Goal: Information Seeking & Learning: Find contact information

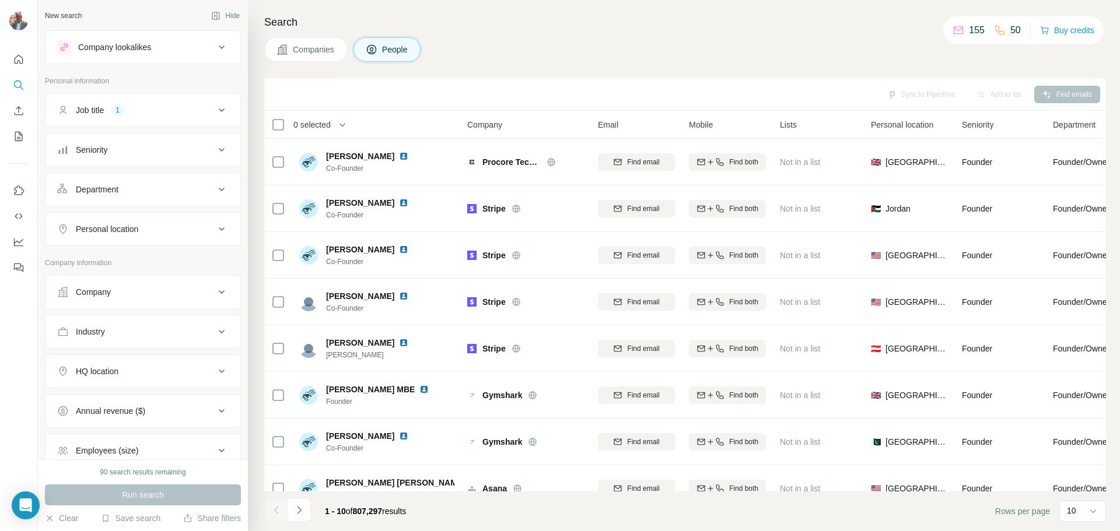
click at [145, 374] on div "HQ location" at bounding box center [135, 372] width 157 height 12
click at [135, 396] on input "text" at bounding box center [142, 400] width 171 height 21
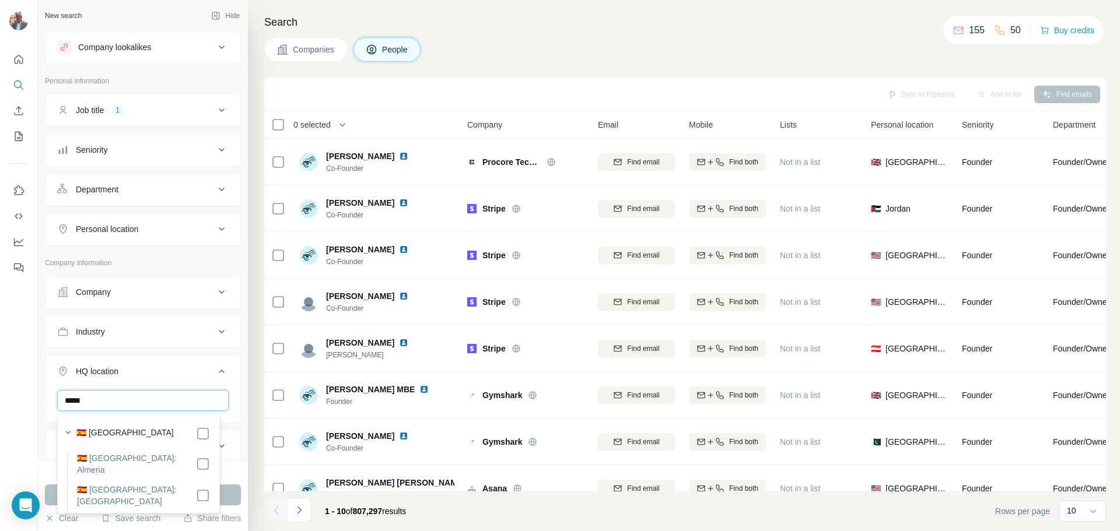
type input "*****"
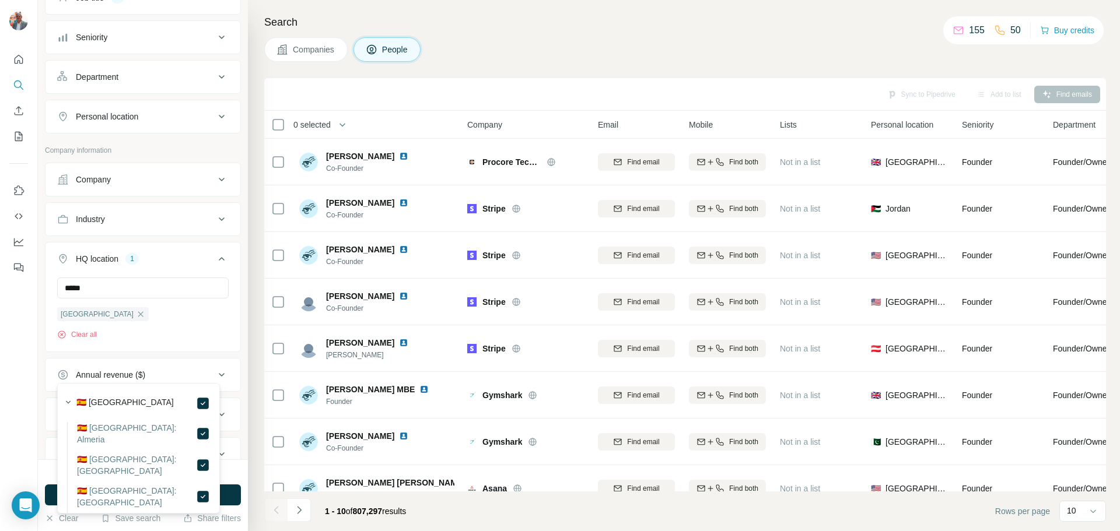
scroll to position [197, 0]
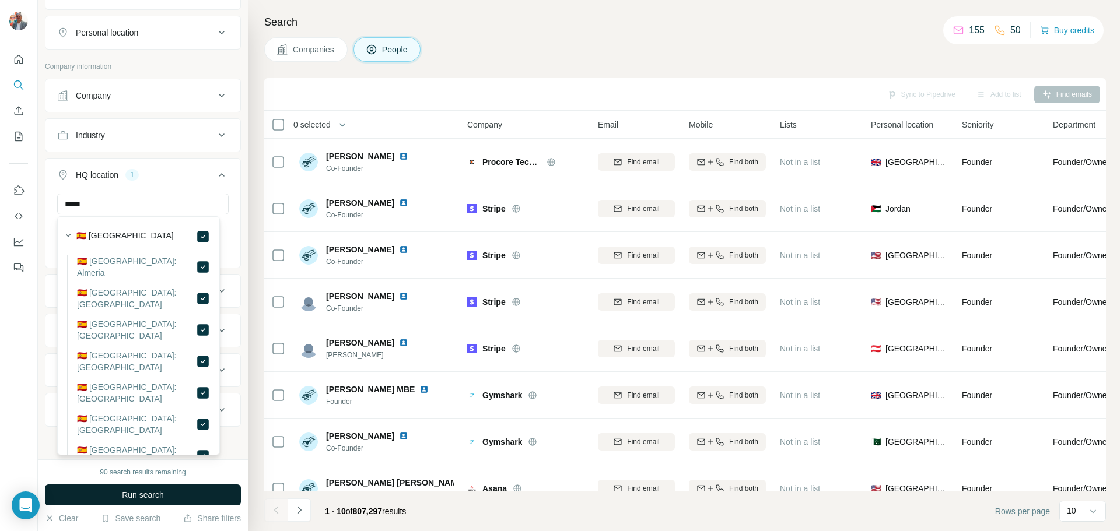
click at [151, 494] on span "Run search" at bounding box center [143, 495] width 42 height 12
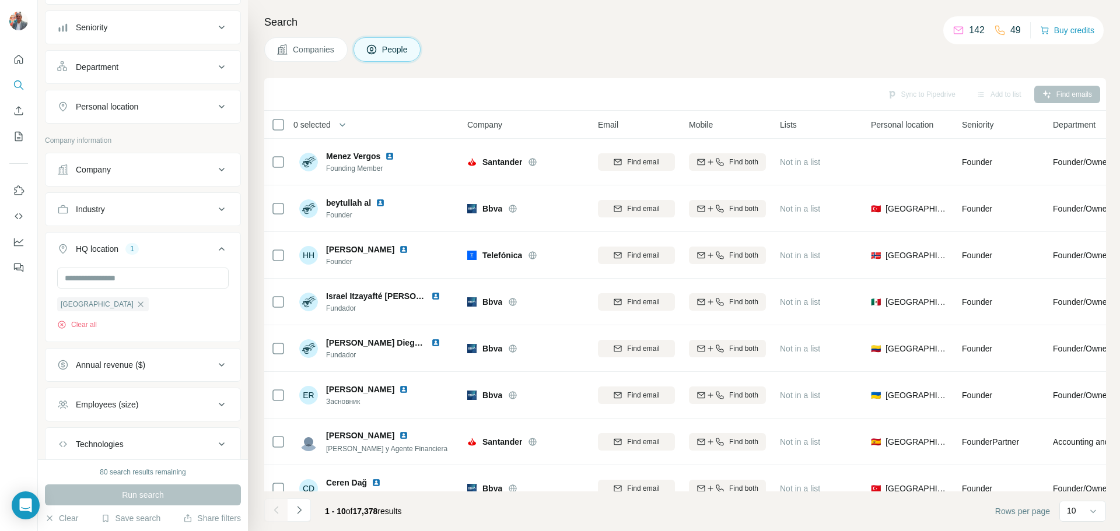
scroll to position [22, 0]
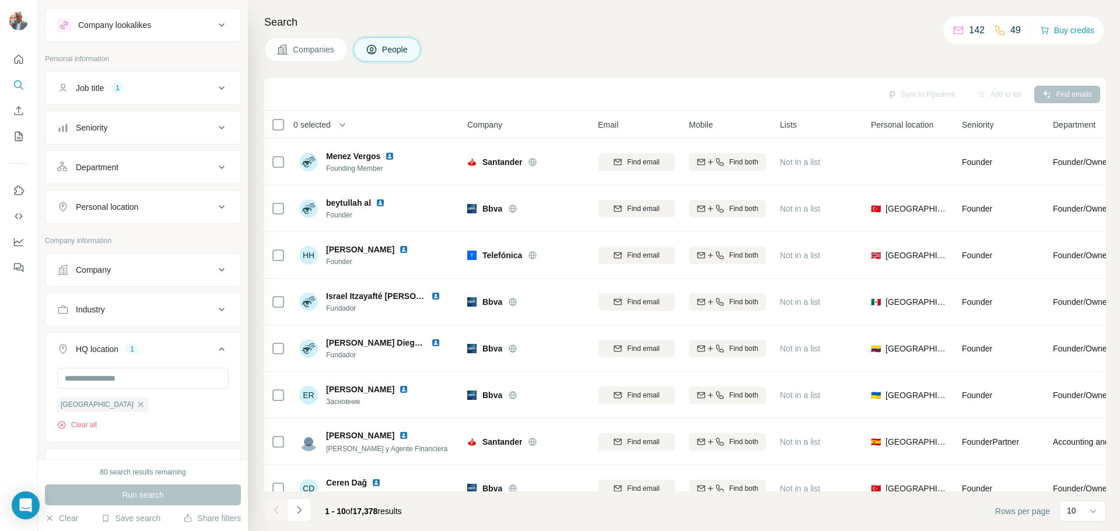
click at [200, 199] on button "Personal location" at bounding box center [142, 207] width 195 height 28
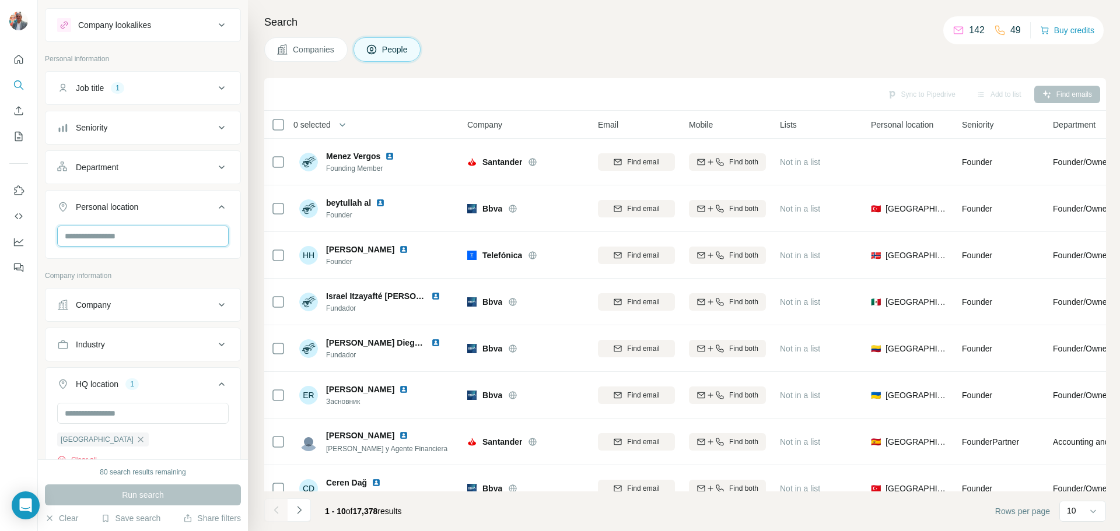
click at [96, 240] on input "text" at bounding box center [142, 236] width 171 height 21
type input "***"
click at [92, 260] on label "🇪🇸 Spain" at bounding box center [115, 267] width 97 height 14
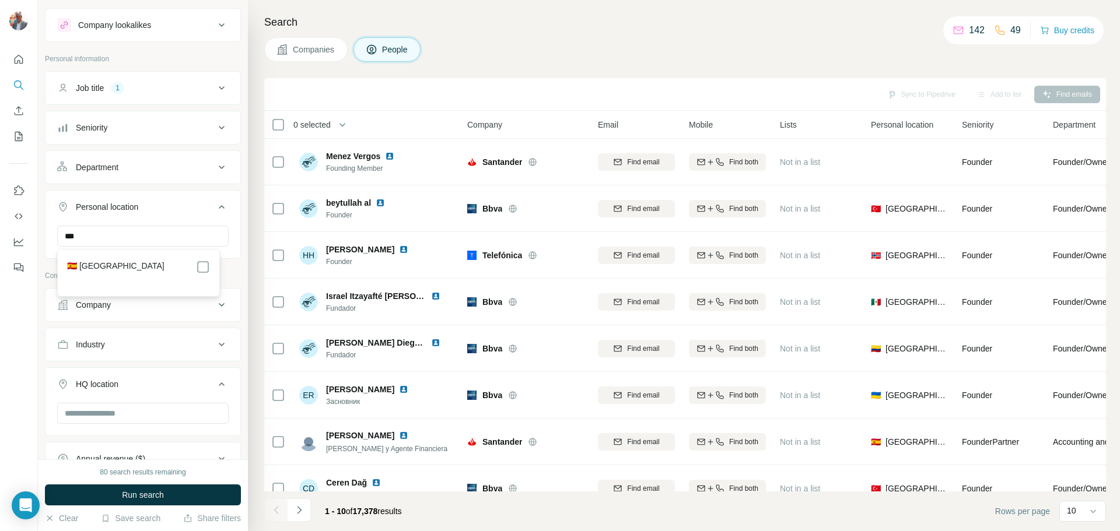
scroll to position [120, 0]
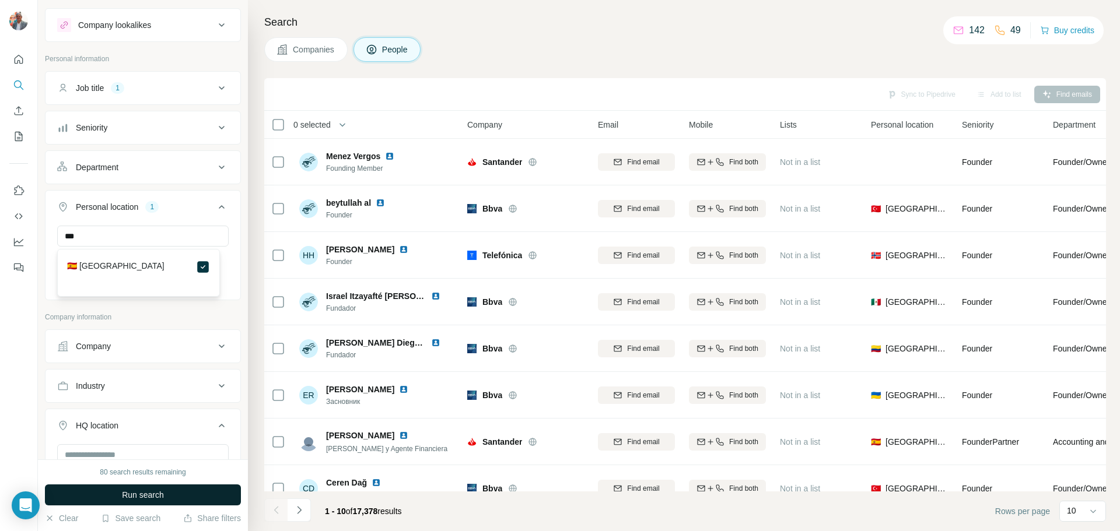
click at [127, 496] on span "Run search" at bounding box center [143, 495] width 42 height 12
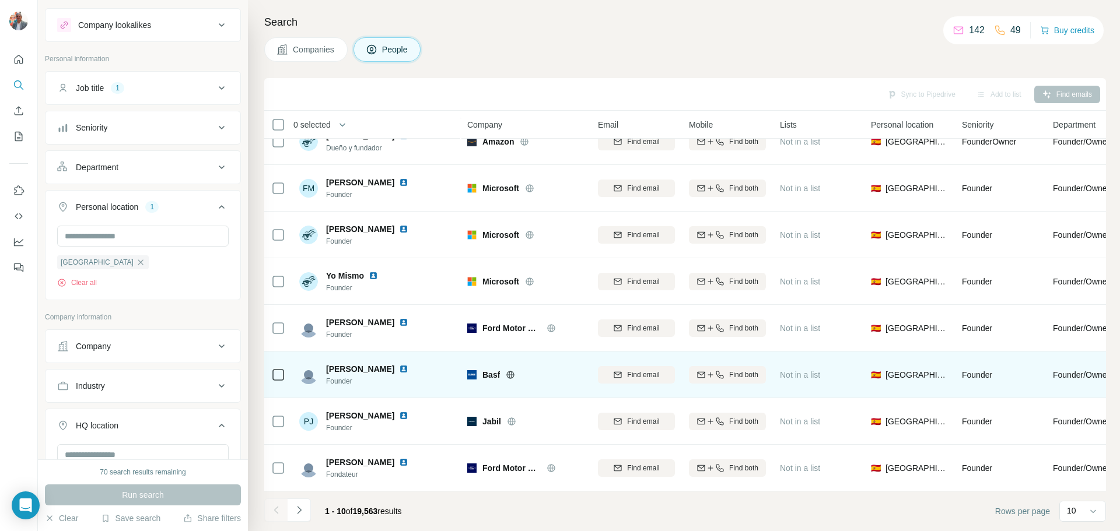
scroll to position [120, 0]
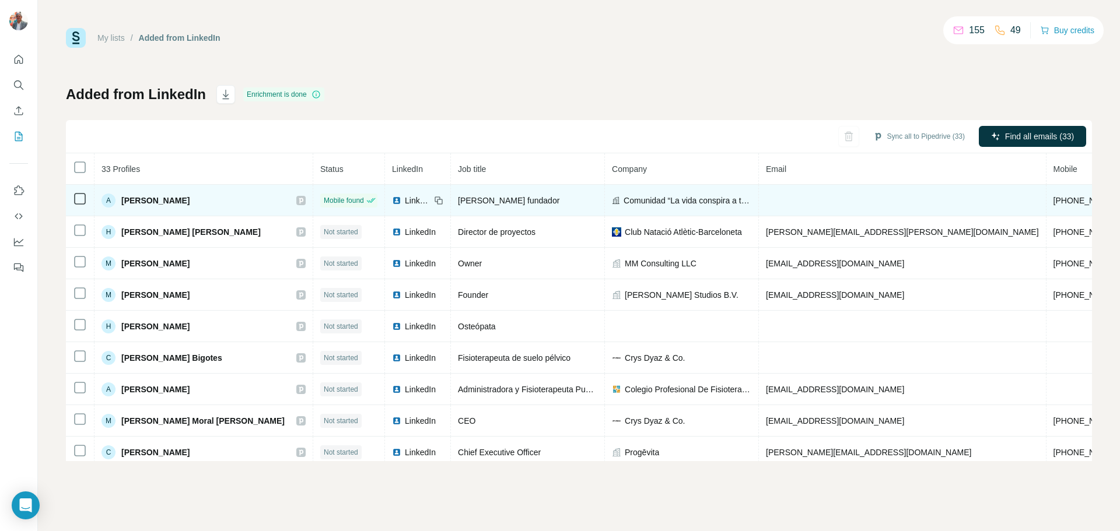
click at [759, 202] on td at bounding box center [903, 200] width 288 height 31
drag, startPoint x: 930, startPoint y: 200, endPoint x: 880, endPoint y: 200, distance: 49.6
click at [1046, 200] on td "[PHONE_NUMBER]" at bounding box center [1090, 200] width 88 height 31
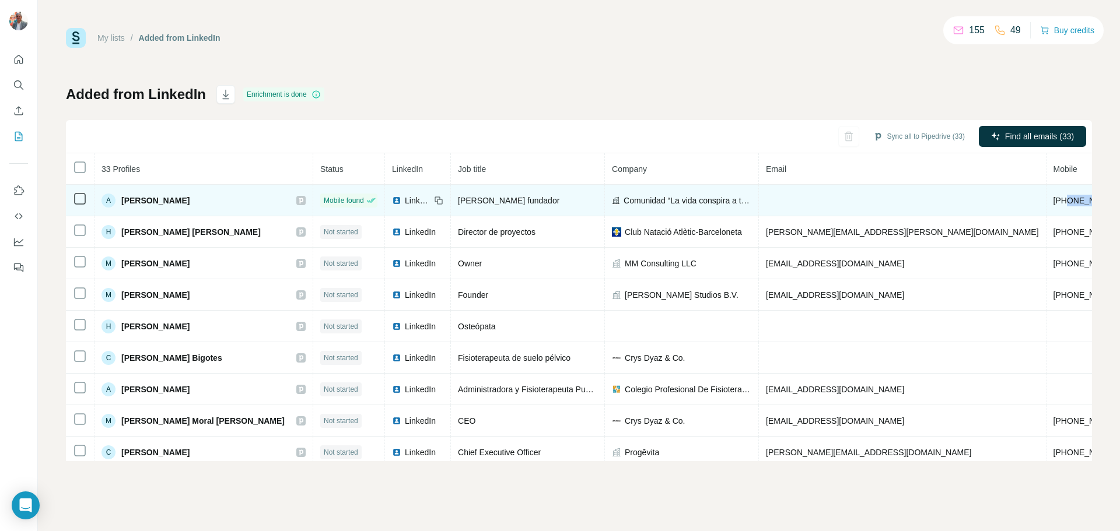
copy span "672293023"
click at [1053, 199] on span "[PHONE_NUMBER]" at bounding box center [1089, 200] width 73 height 9
drag, startPoint x: 929, startPoint y: 199, endPoint x: 845, endPoint y: 202, distance: 84.0
click at [845, 202] on tr "A [PERSON_NAME] Mobile found LinkedIn [PERSON_NAME] fundador Comunidad “La vida…" at bounding box center [719, 200] width 1307 height 31
copy tr "[PHONE_NUMBER]"
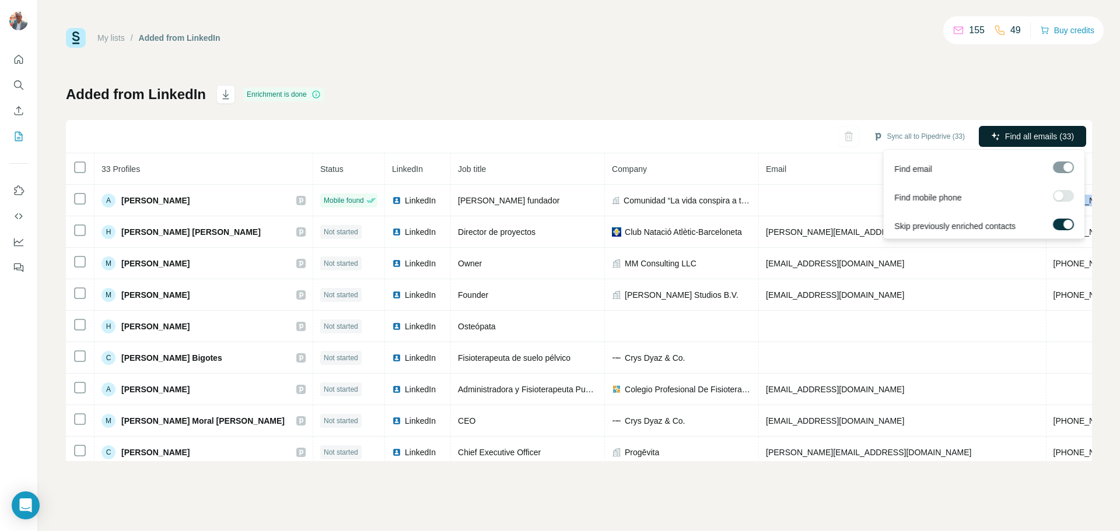
click at [1022, 137] on span "Find all emails (33)" at bounding box center [1039, 137] width 69 height 12
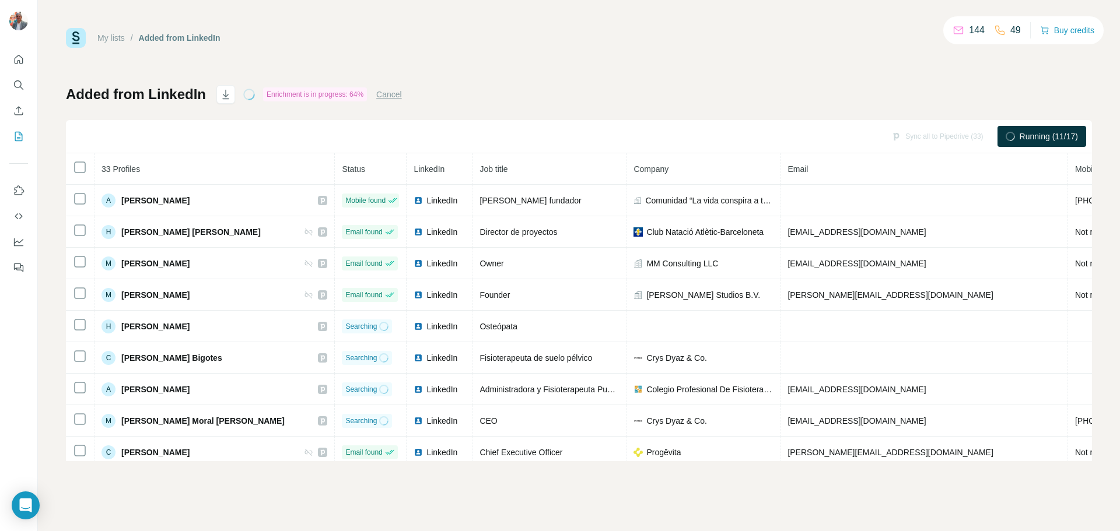
click at [770, 134] on div "Sync all to Pipedrive (33) Running (11/17)" at bounding box center [579, 136] width 1026 height 33
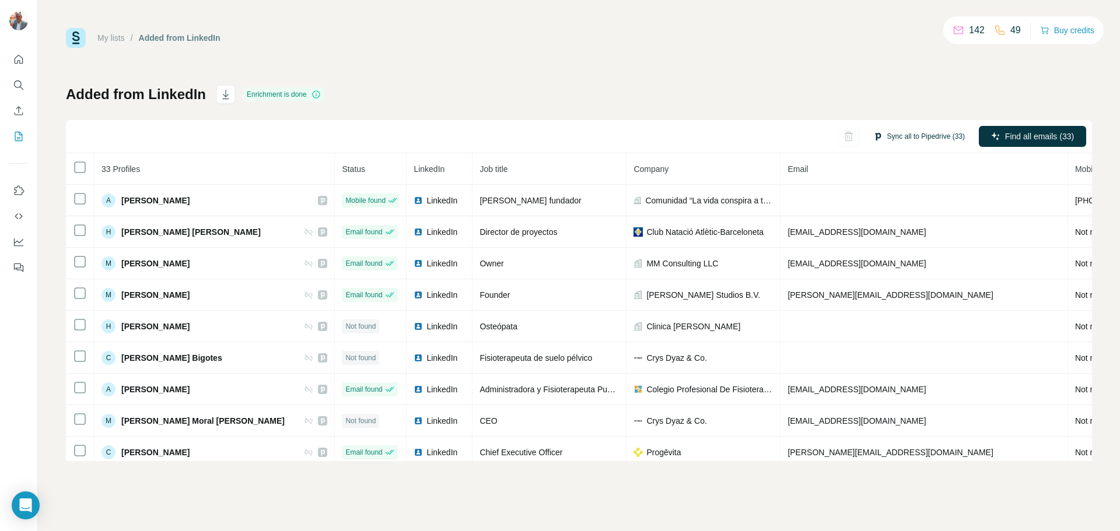
click at [915, 142] on button "Sync all to Pipedrive (33)" at bounding box center [919, 136] width 108 height 17
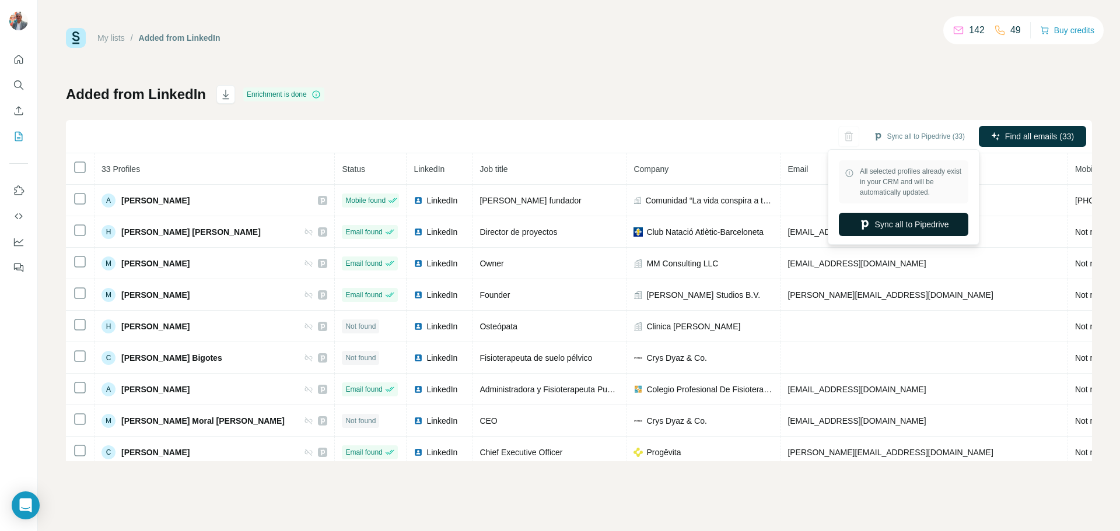
click at [909, 223] on button "Sync all to Pipedrive" at bounding box center [903, 224] width 129 height 23
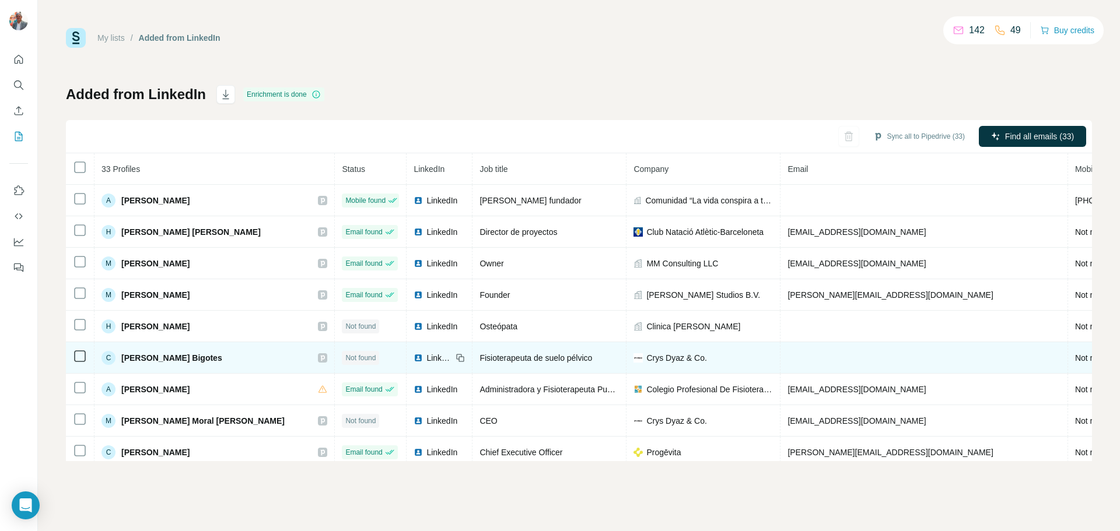
scroll to position [117, 0]
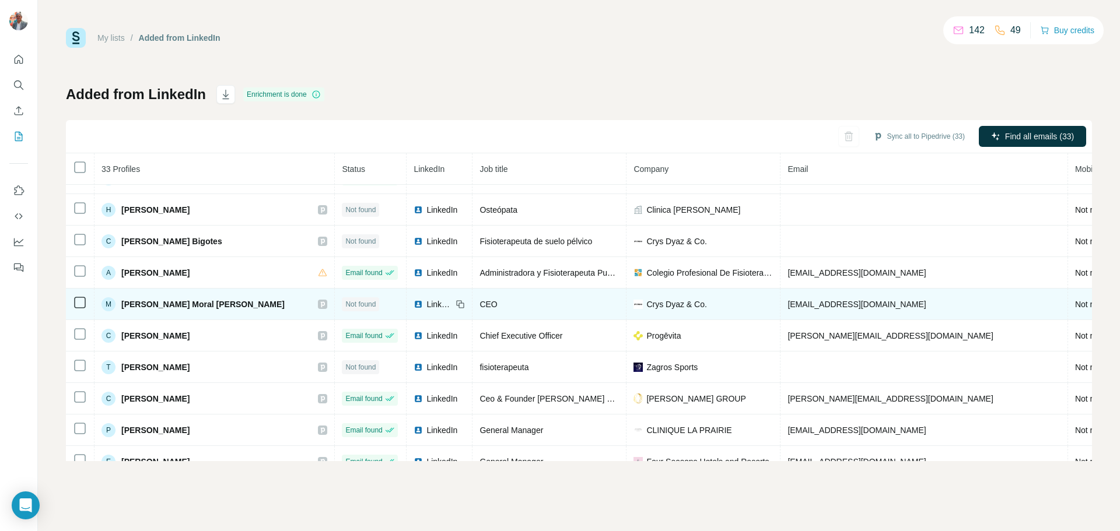
drag, startPoint x: 864, startPoint y: 304, endPoint x: 710, endPoint y: 304, distance: 153.4
click at [780, 304] on td "[EMAIL_ADDRESS][DOMAIN_NAME]" at bounding box center [924, 304] width 288 height 31
copy span "[EMAIL_ADDRESS][DOMAIN_NAME]"
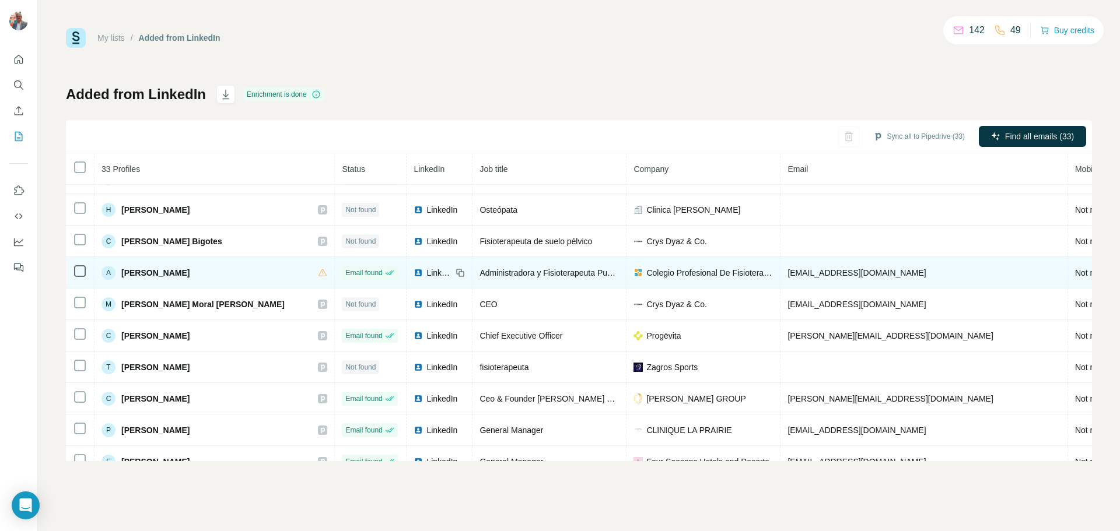
click at [780, 286] on td "[EMAIL_ADDRESS][DOMAIN_NAME]" at bounding box center [924, 272] width 288 height 31
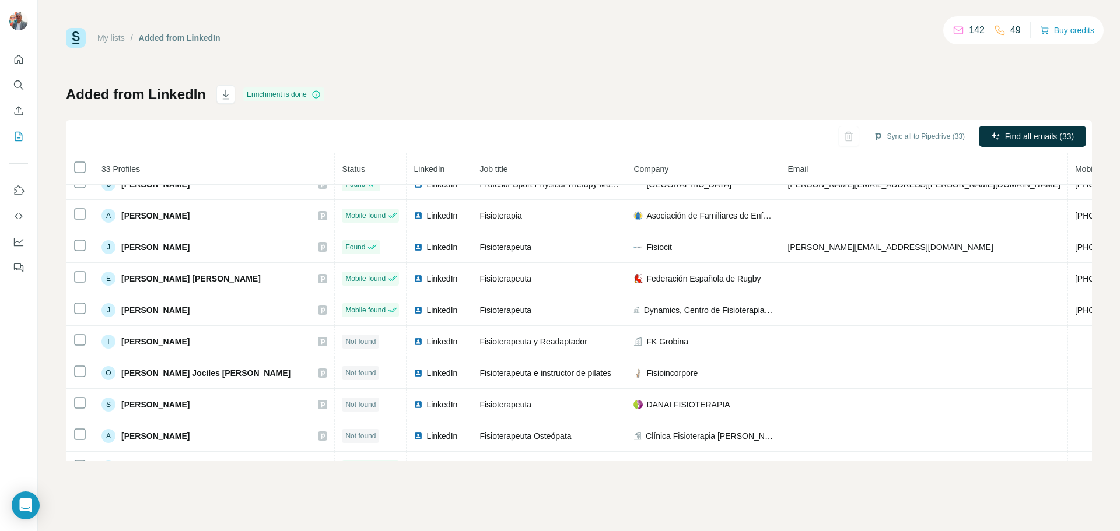
scroll to position [769, 0]
